Goal: Check status

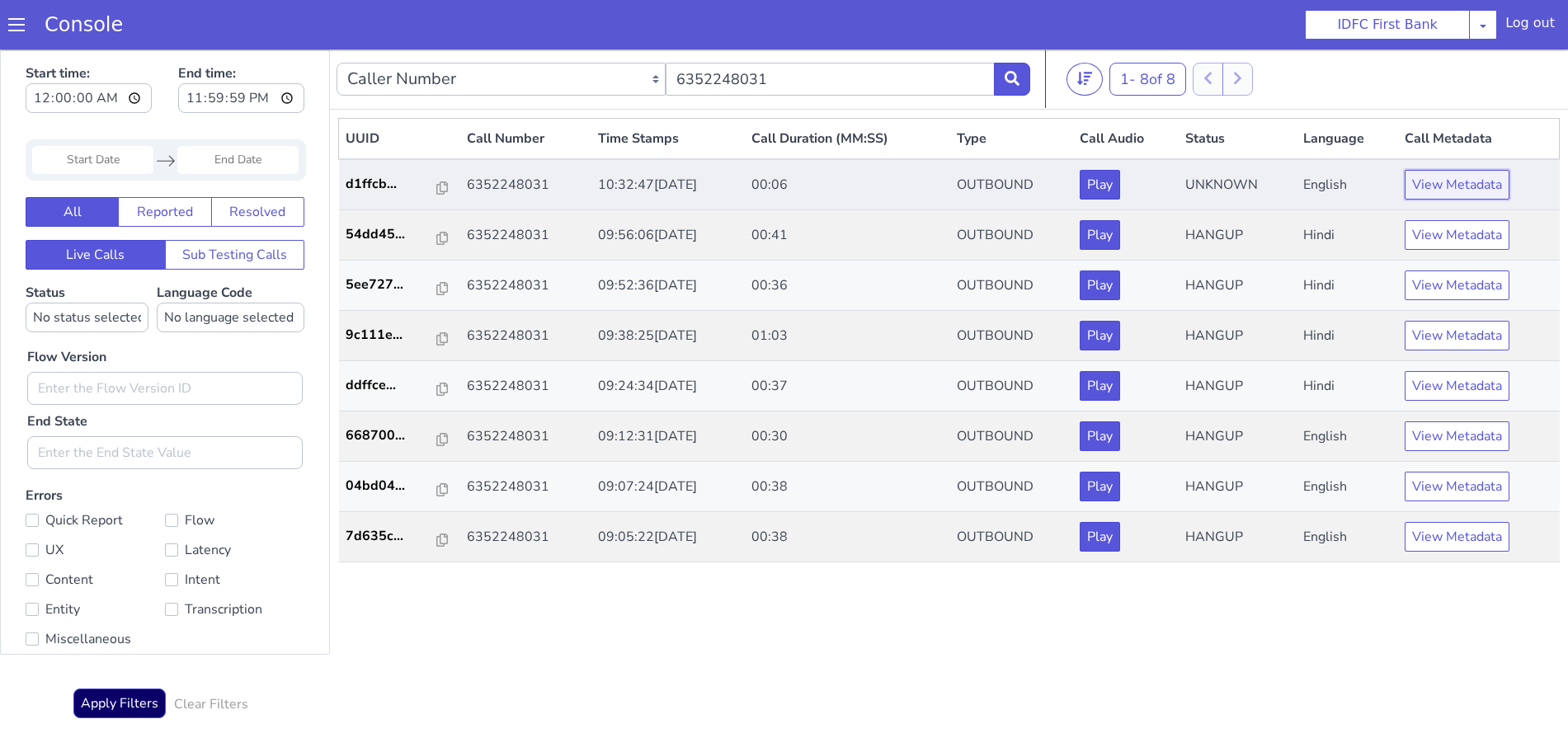
click at [1451, 189] on button "View Metadata" at bounding box center [1456, 184] width 105 height 29
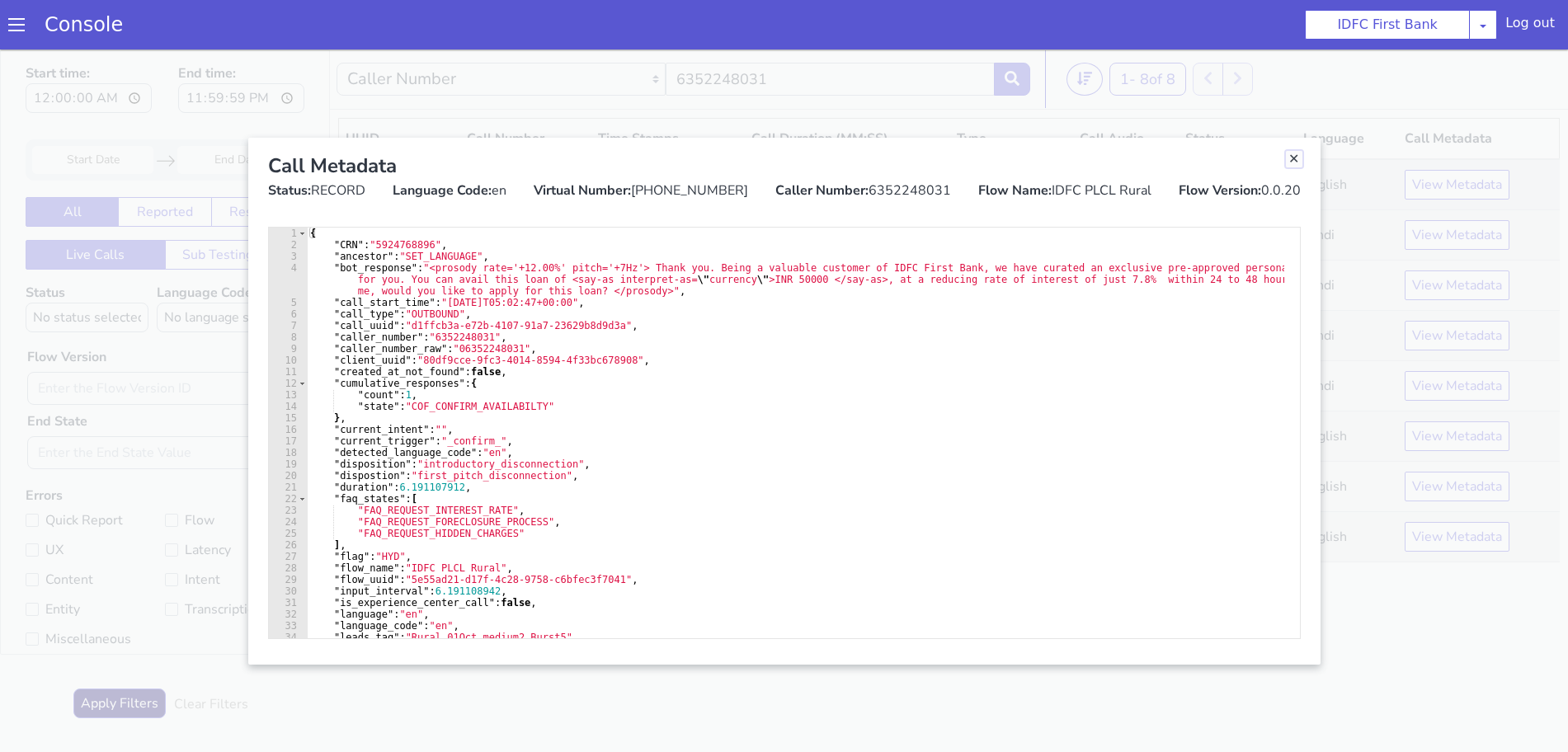
drag, startPoint x: 1287, startPoint y: 158, endPoint x: 1311, endPoint y: 174, distance: 28.8
click at [1287, 158] on link "Close" at bounding box center [1295, 159] width 17 height 17
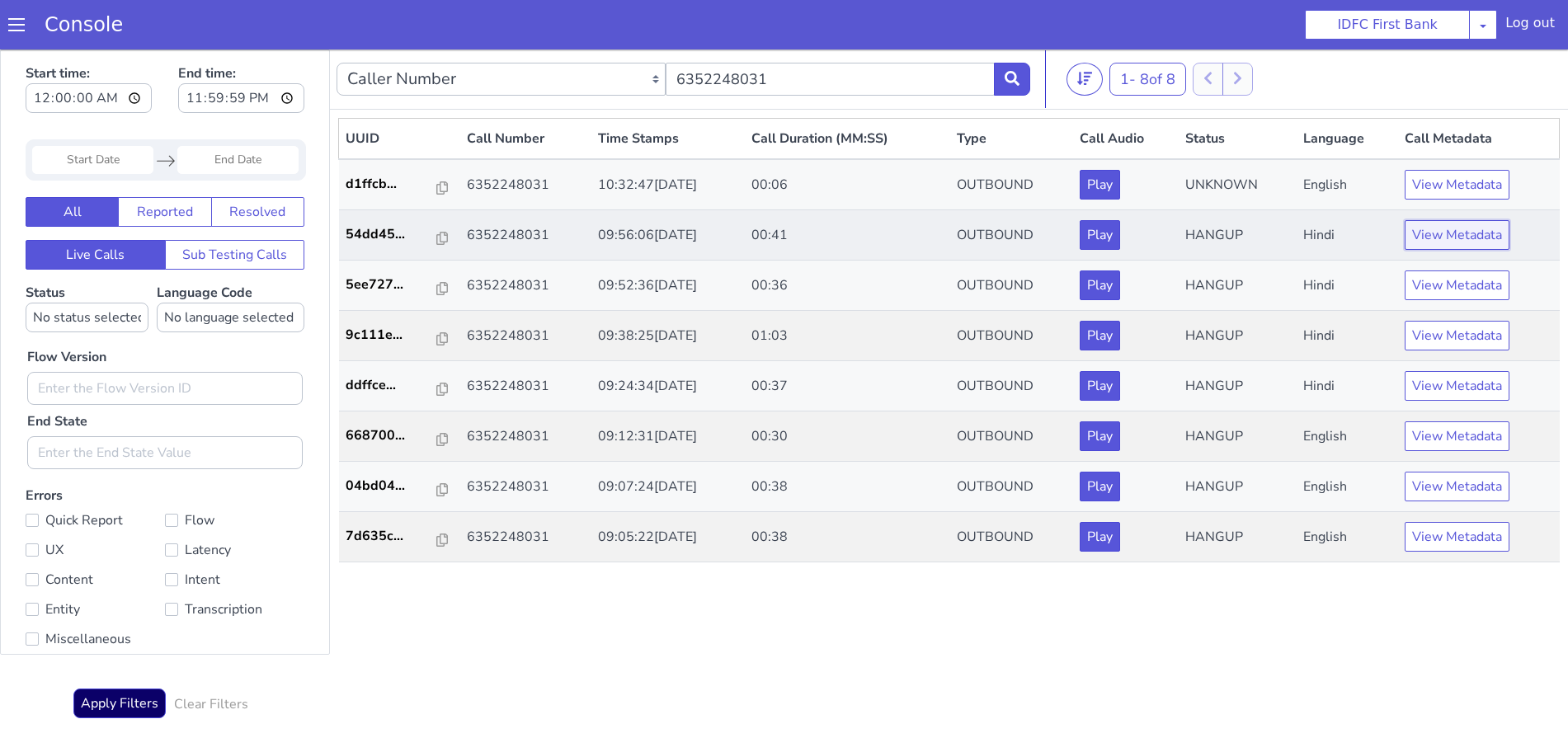
click at [1448, 234] on button "View Metadata" at bounding box center [1456, 235] width 105 height 29
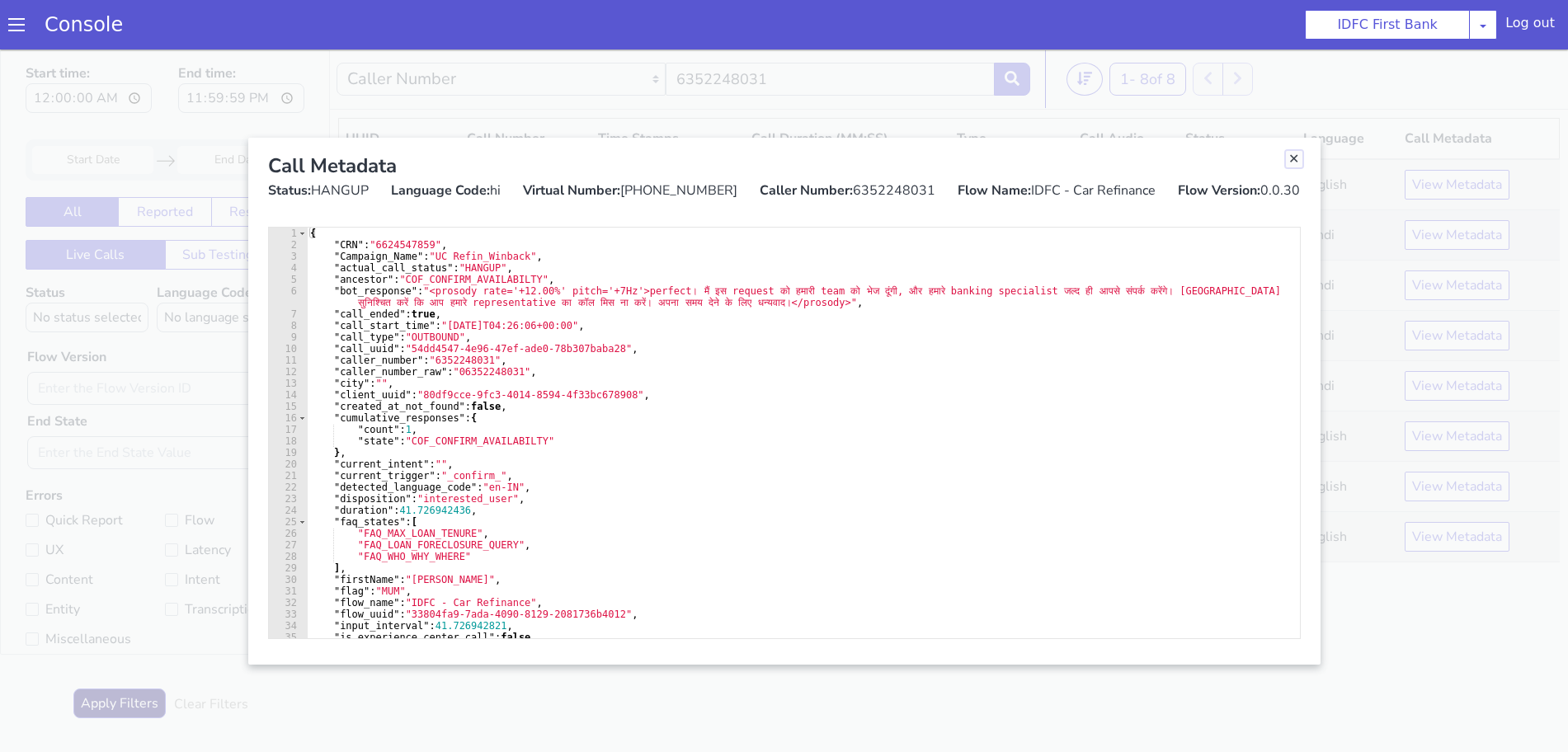
drag, startPoint x: 1292, startPoint y: 161, endPoint x: 1389, endPoint y: 245, distance: 128.3
click at [1292, 160] on link "Close" at bounding box center [1295, 159] width 17 height 17
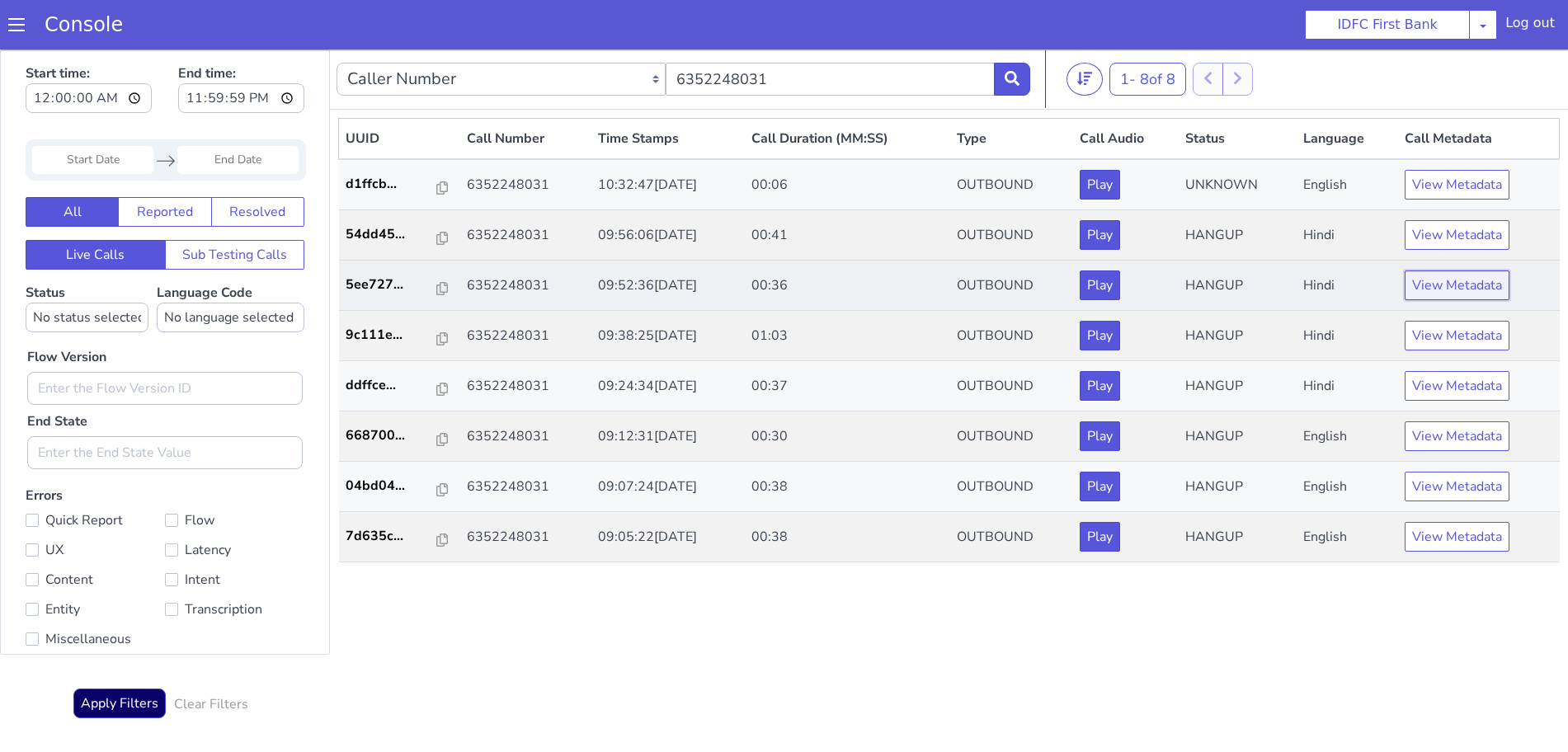
click at [1471, 281] on button "View Metadata" at bounding box center [1456, 285] width 105 height 29
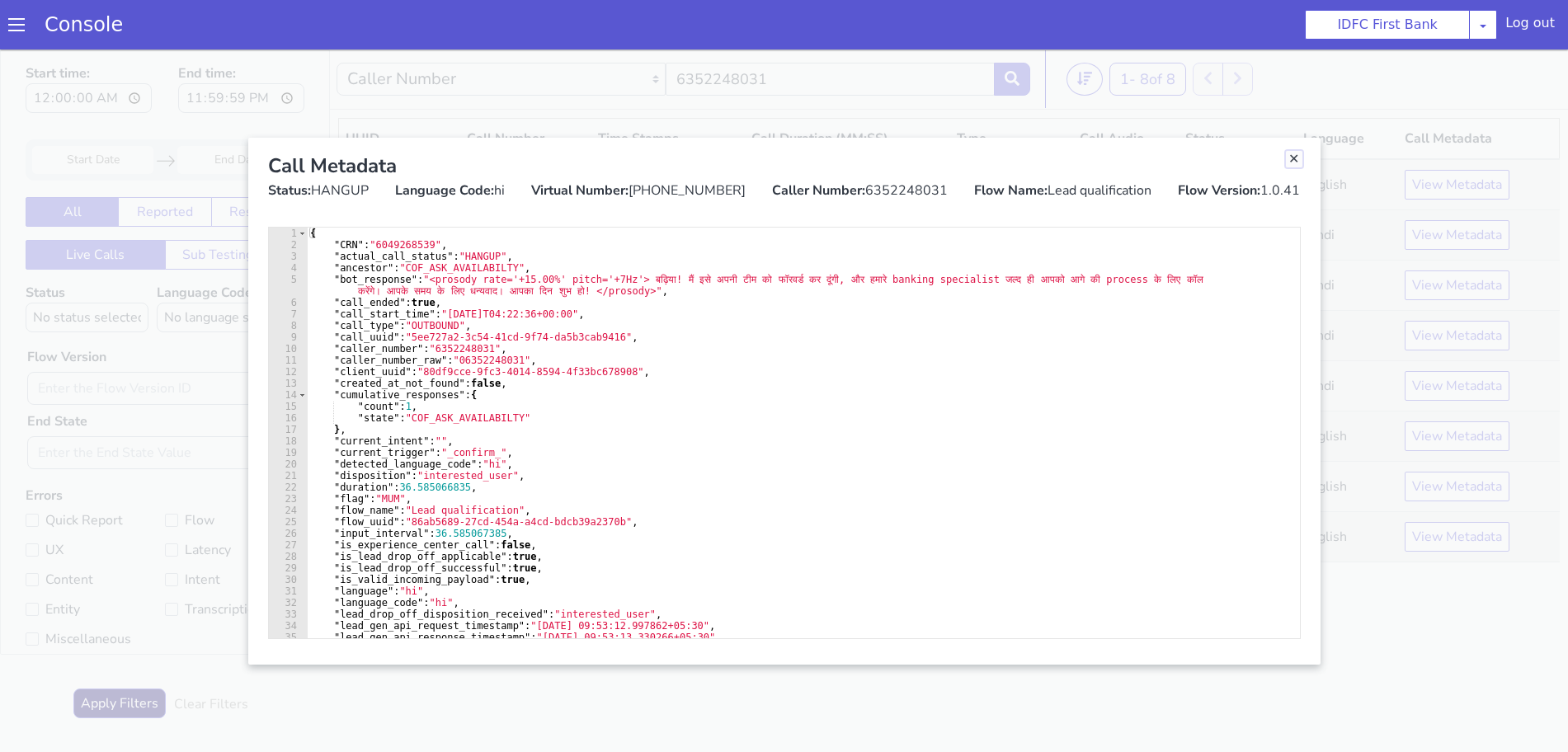
click at [1295, 163] on link "Close" at bounding box center [1295, 159] width 17 height 17
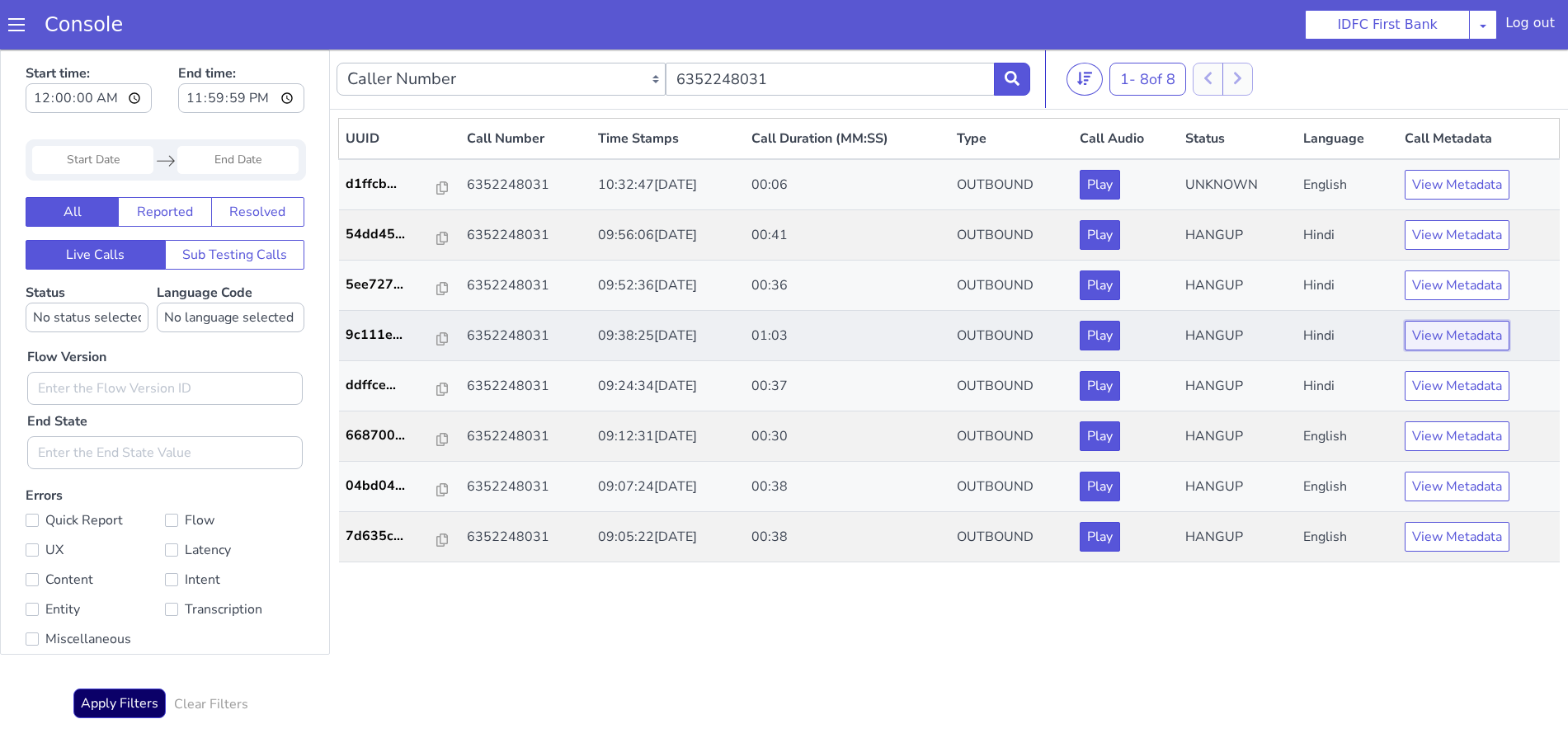
click at [1466, 327] on button "View Metadata" at bounding box center [1456, 335] width 105 height 29
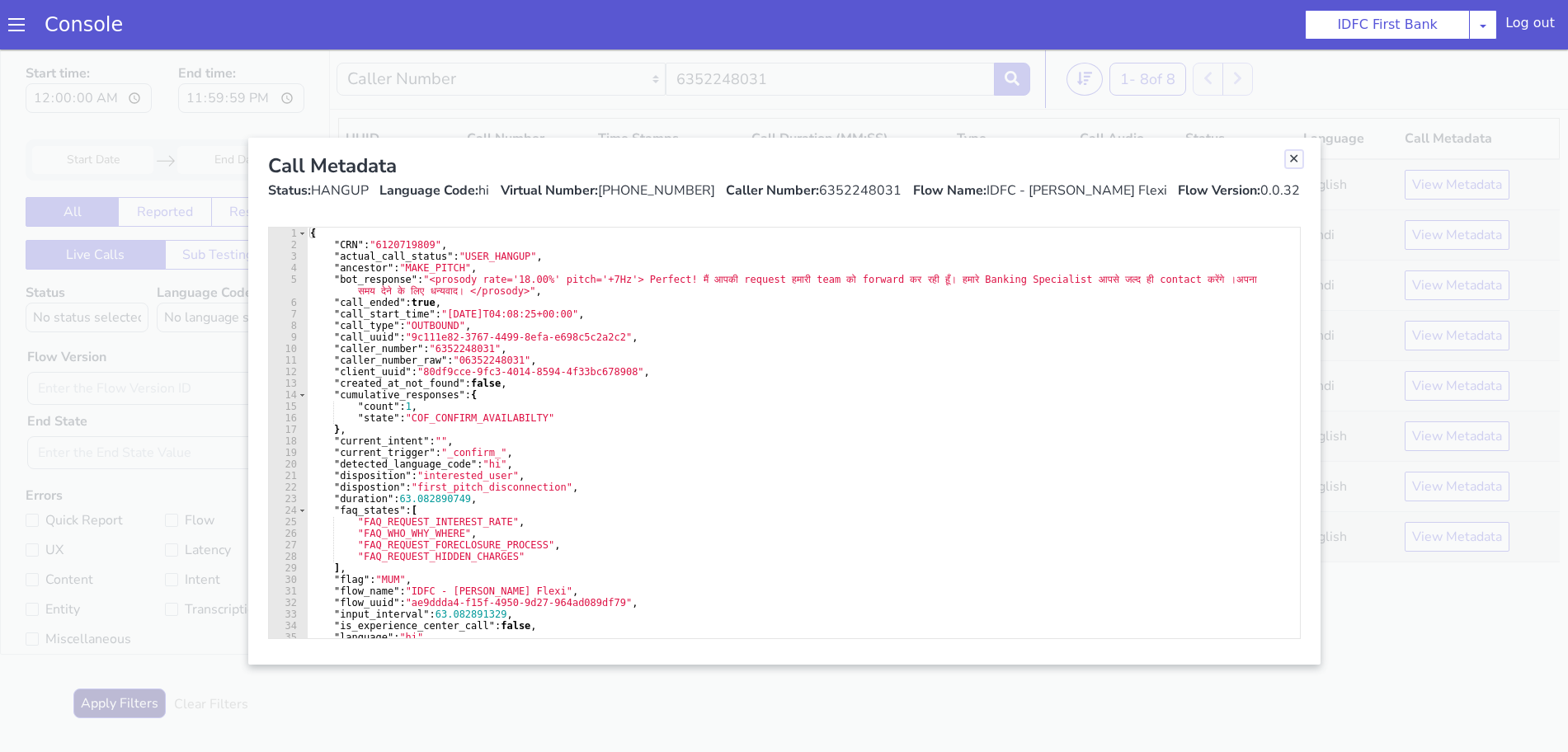
click at [1287, 161] on link "Close" at bounding box center [1295, 159] width 17 height 17
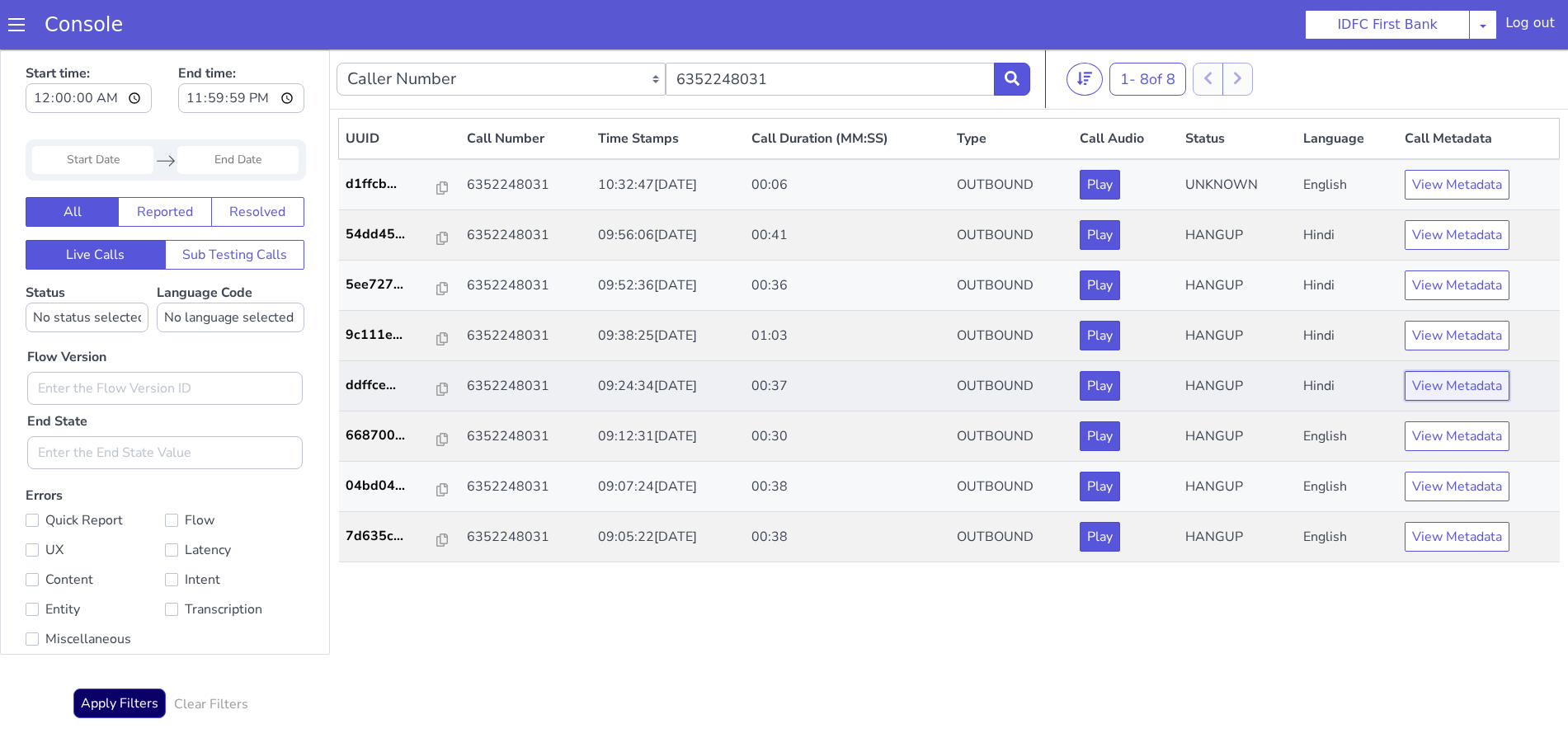
click at [1458, 382] on button "View Metadata" at bounding box center [1456, 386] width 105 height 29
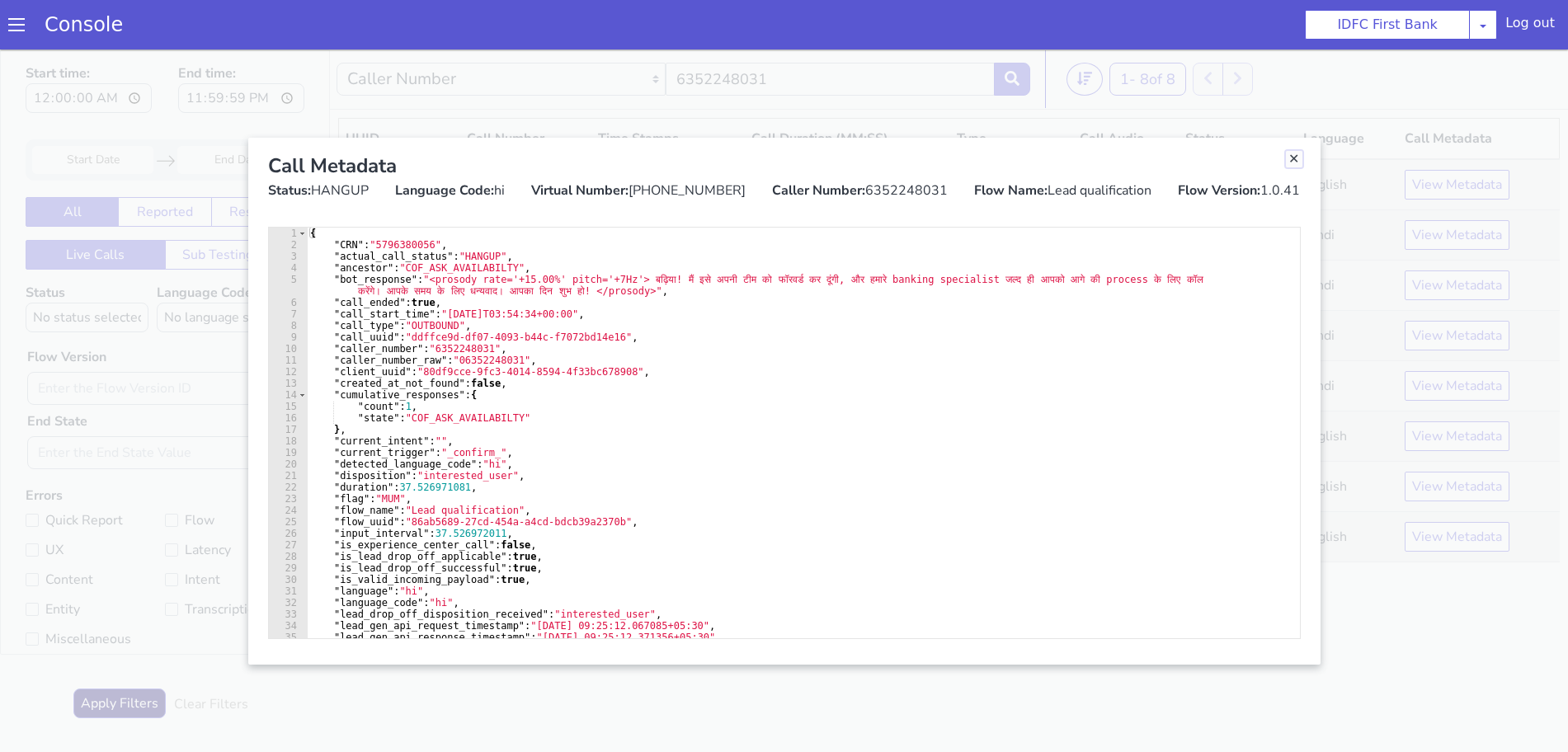
click at [1289, 162] on link "Close" at bounding box center [1295, 159] width 17 height 17
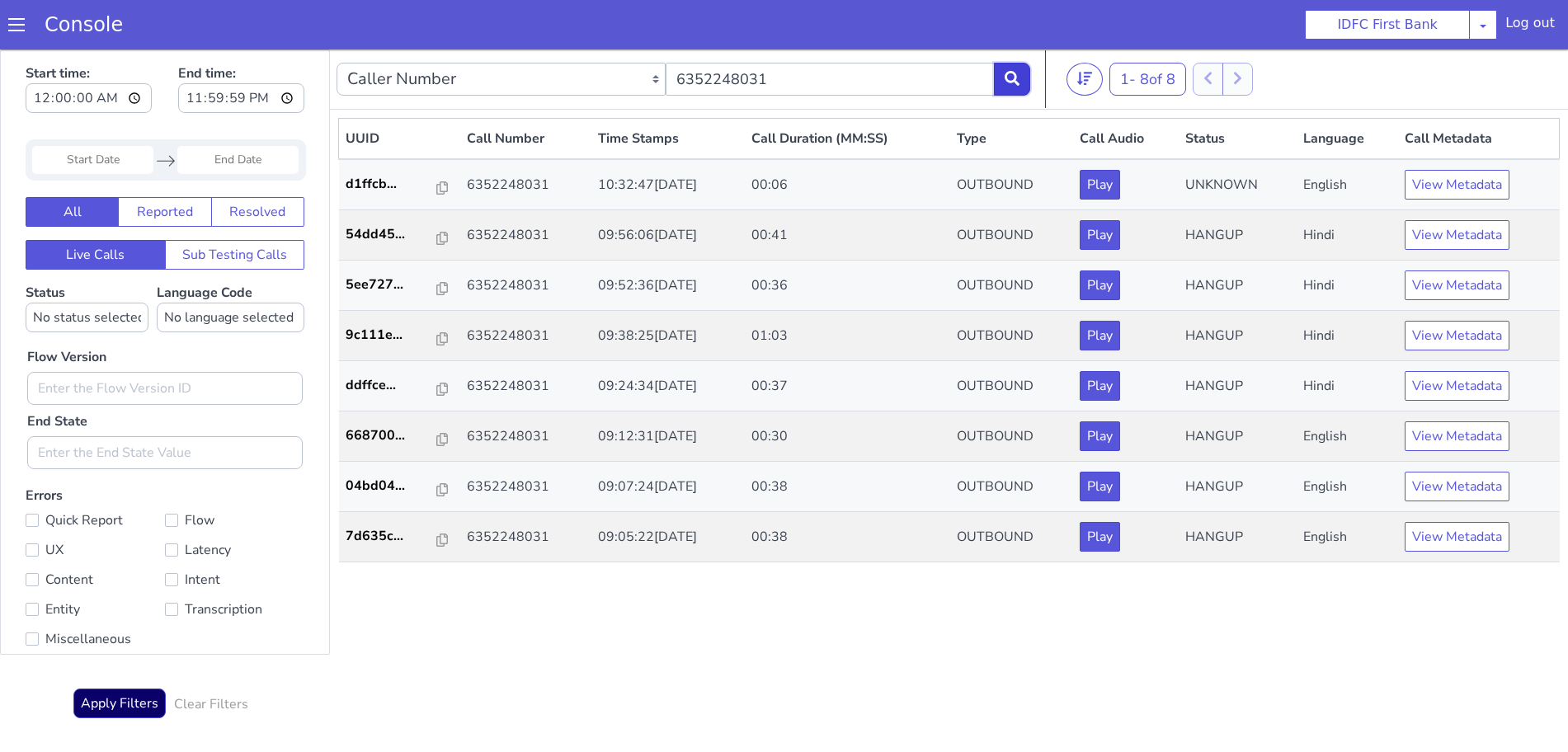
click at [1016, 74] on icon at bounding box center [1012, 79] width 15 height 15
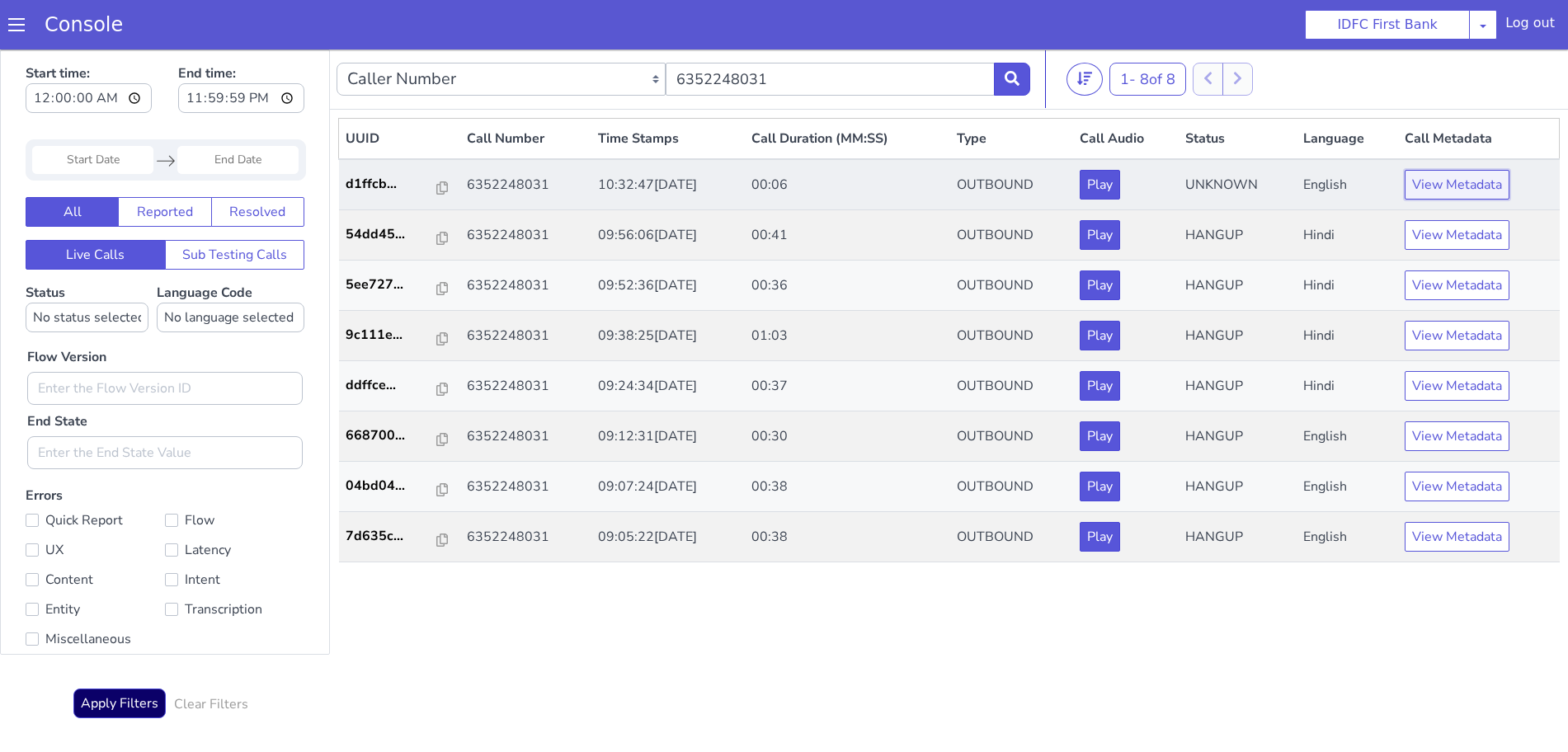
click at [1448, 192] on button "View Metadata" at bounding box center [1456, 184] width 105 height 29
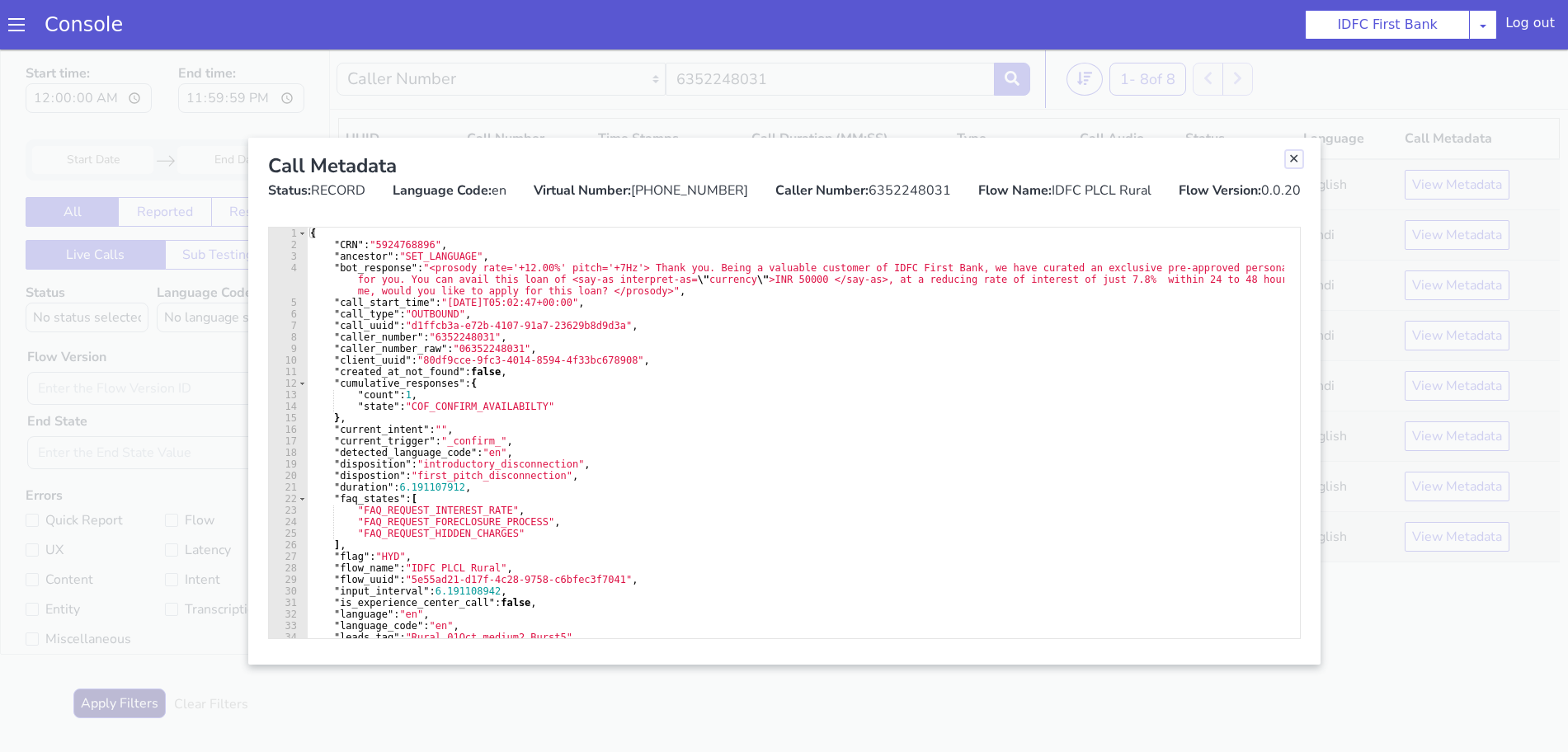
click at [1288, 157] on link "Close" at bounding box center [1295, 159] width 17 height 17
